Goal: Task Accomplishment & Management: Manage account settings

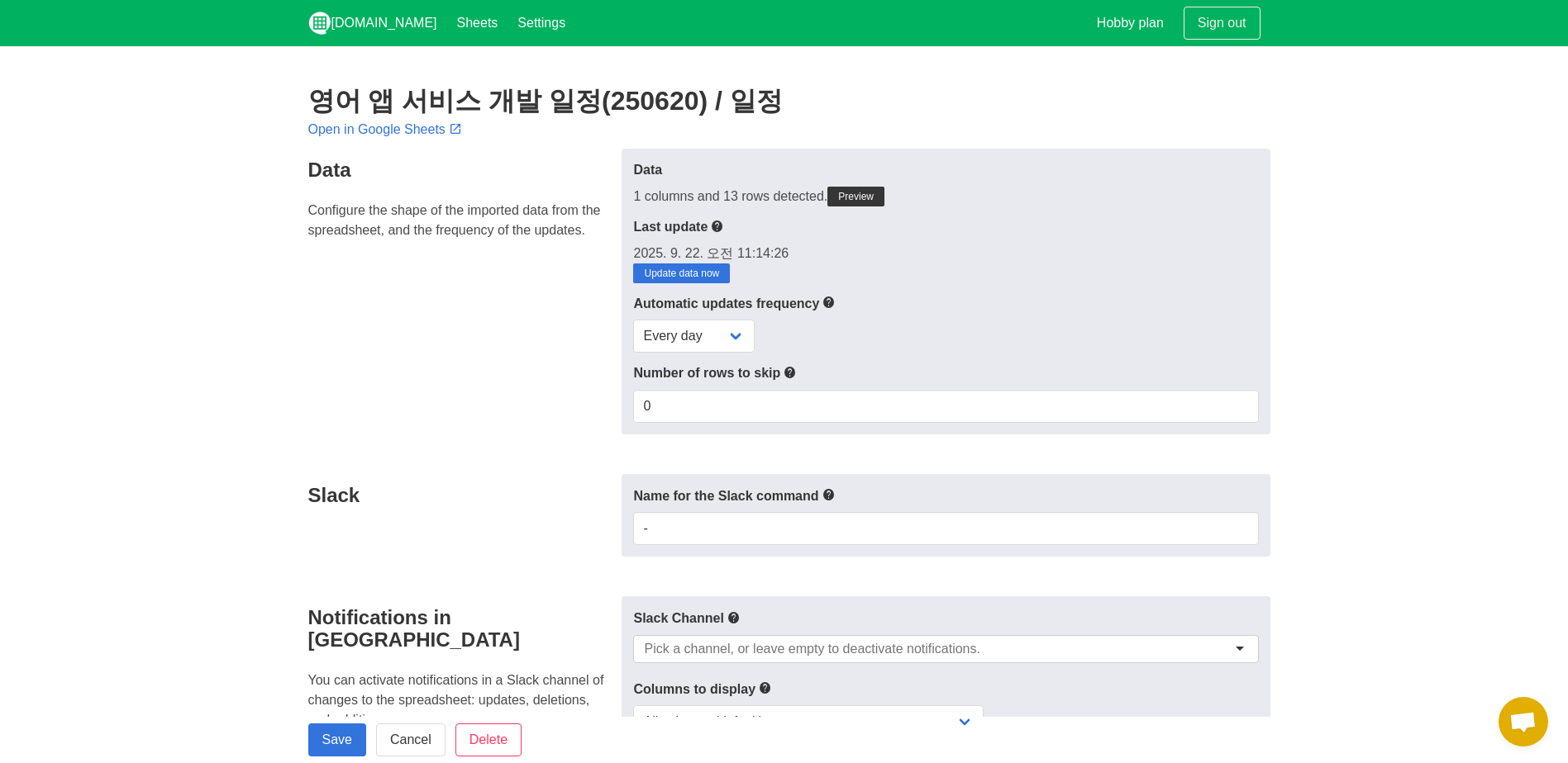
click at [508, 110] on h2 "영어 앱 서비스 개발 일정(250620) / 일정" at bounding box center [784, 101] width 952 height 30
click at [460, 128] on icon at bounding box center [455, 129] width 13 height 18
click at [447, 41] on link "Sheets" at bounding box center [477, 23] width 61 height 46
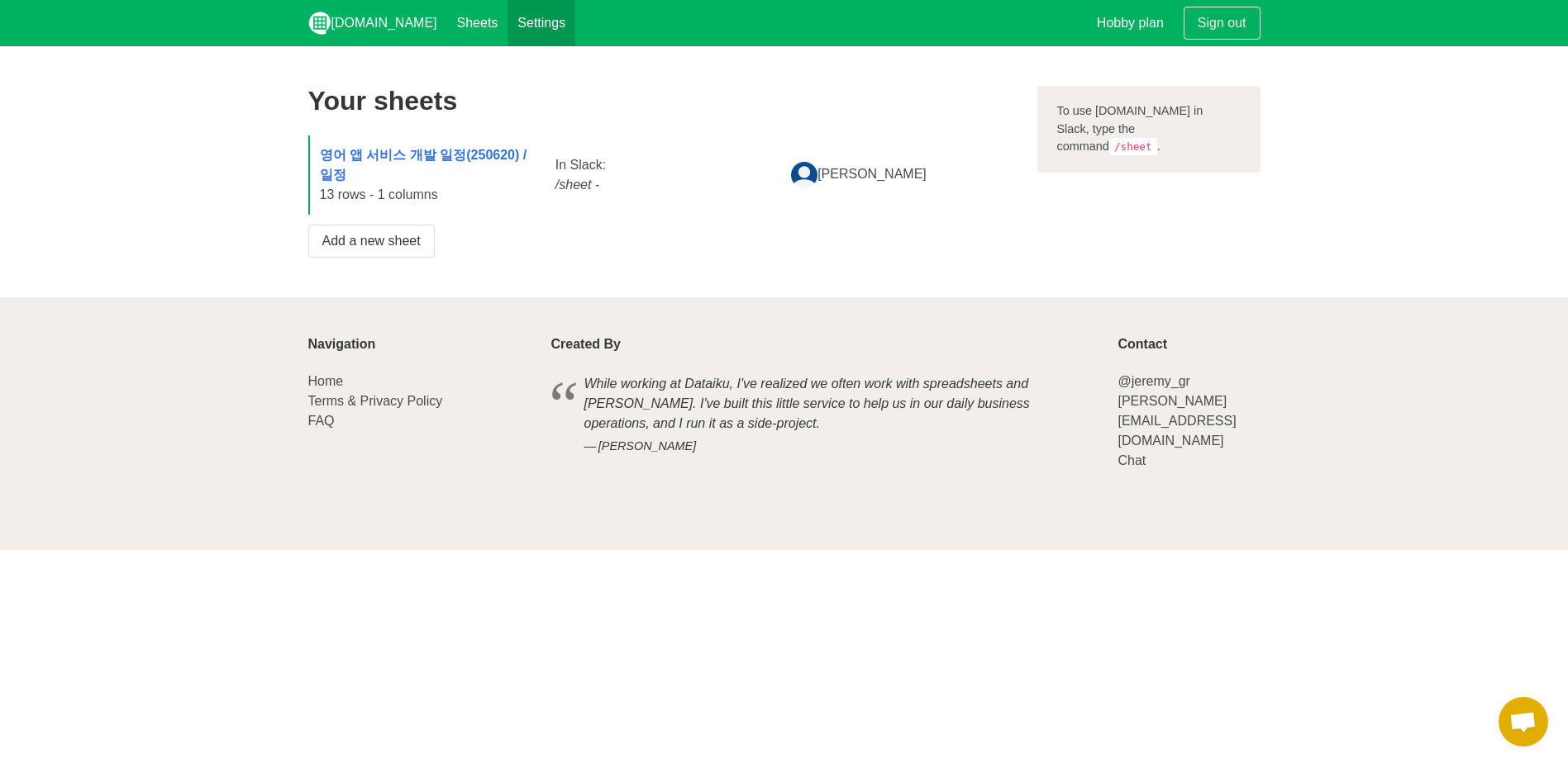
click at [507, 15] on link "Settings" at bounding box center [541, 23] width 67 height 46
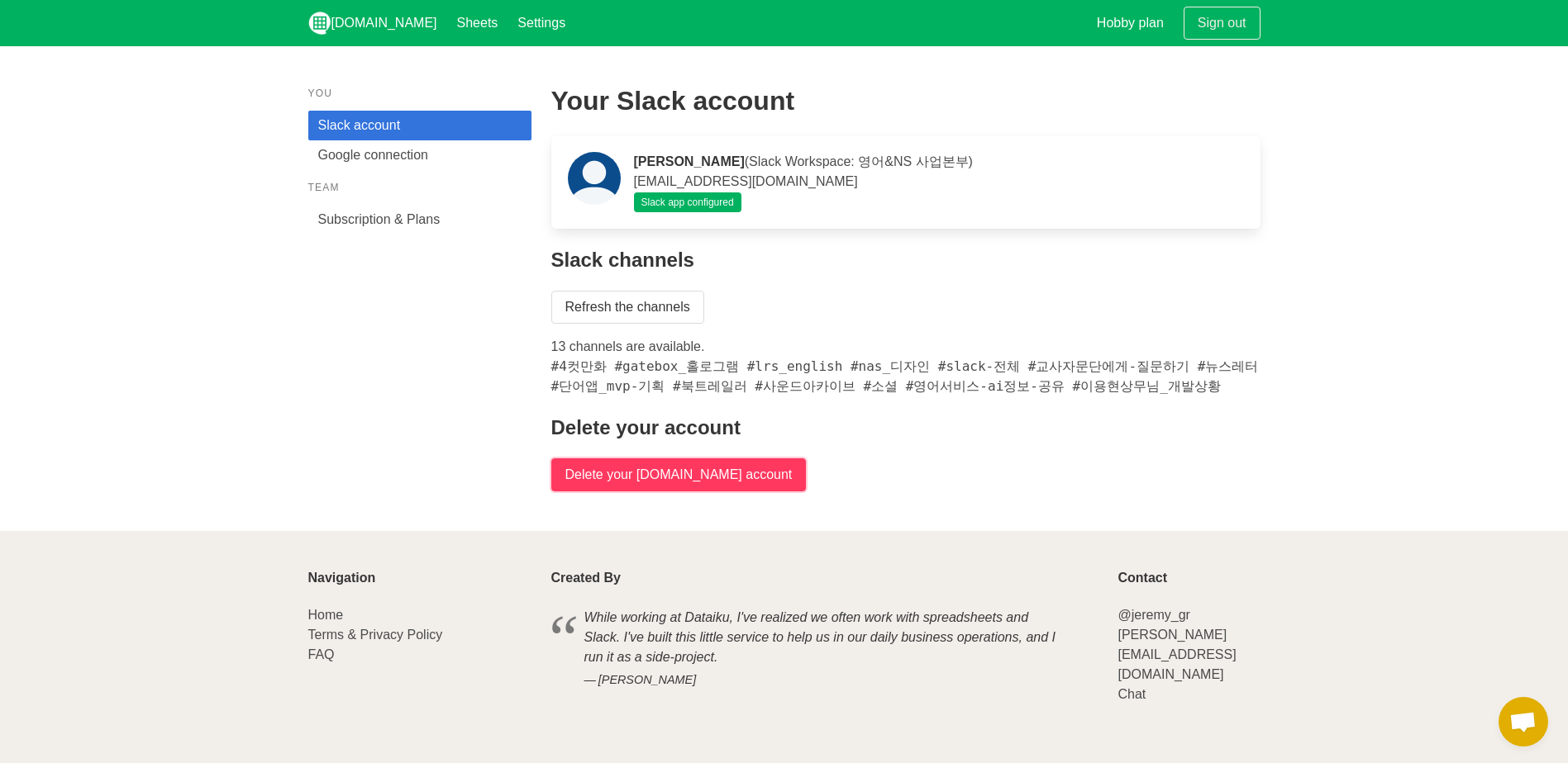
click at [710, 472] on input "Delete your [DOMAIN_NAME] account" at bounding box center [679, 474] width 255 height 33
